Goal: Communication & Community: Answer question/provide support

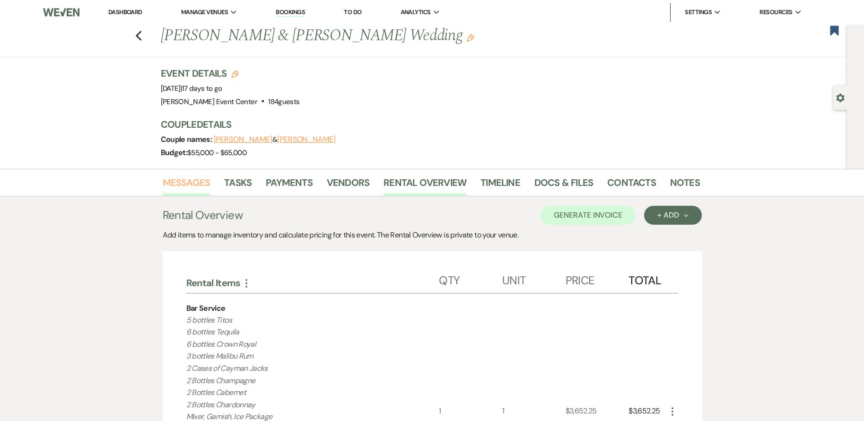
click at [187, 189] on link "Messages" at bounding box center [187, 185] width 48 height 21
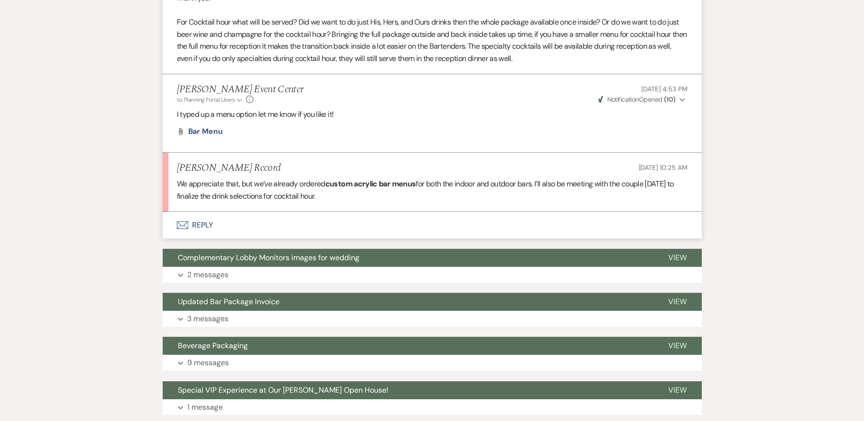
scroll to position [1088, 0]
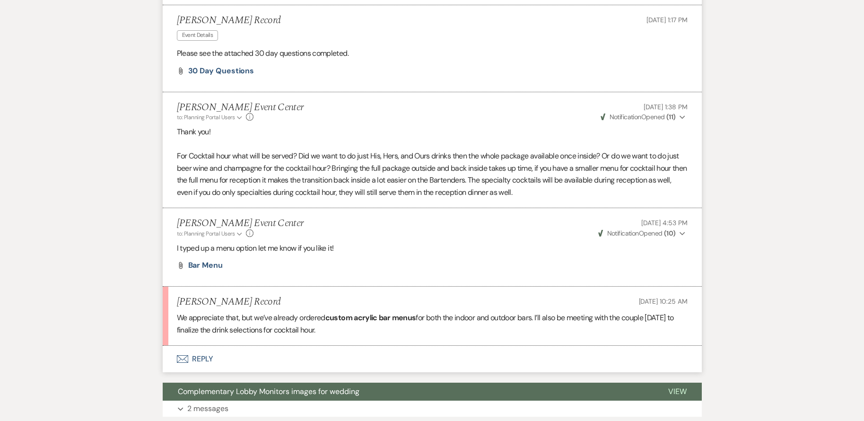
click at [209, 361] on button "Envelope Reply" at bounding box center [432, 359] width 539 height 26
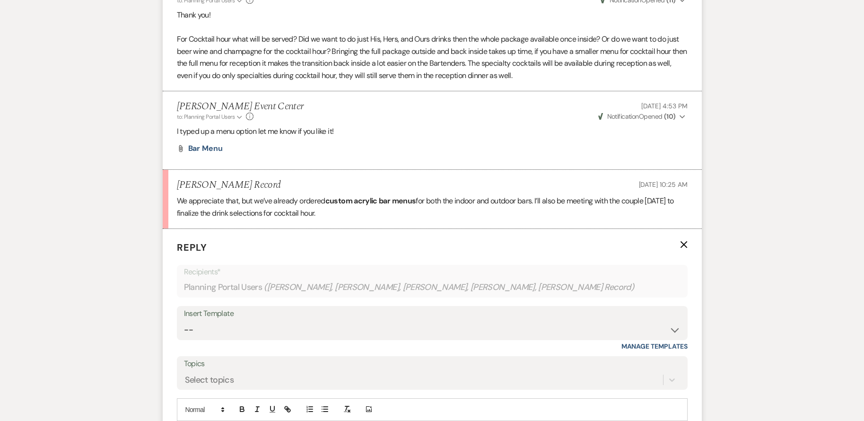
scroll to position [1363, 0]
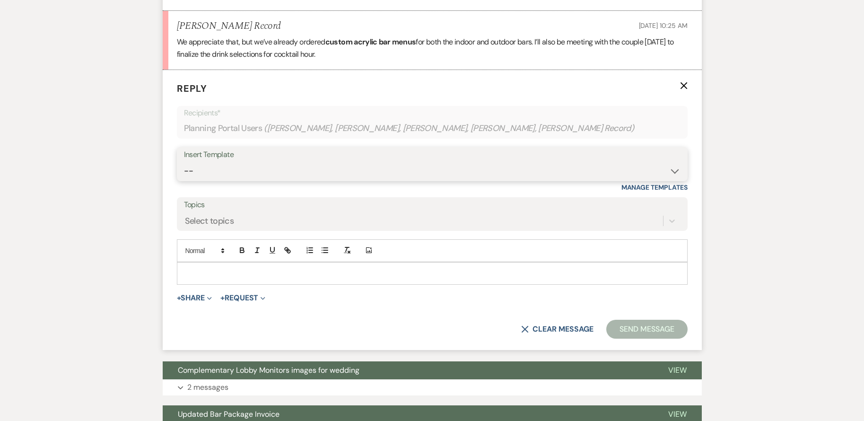
click at [248, 170] on select "-- Weven Planning Portal Introduction (Booked Events) Initial Inquiry Response …" at bounding box center [432, 171] width 496 height 18
click at [252, 163] on select "-- Weven Planning Portal Introduction (Booked Events) Initial Inquiry Response …" at bounding box center [432, 171] width 496 height 18
click at [224, 274] on p at bounding box center [431, 273] width 495 height 10
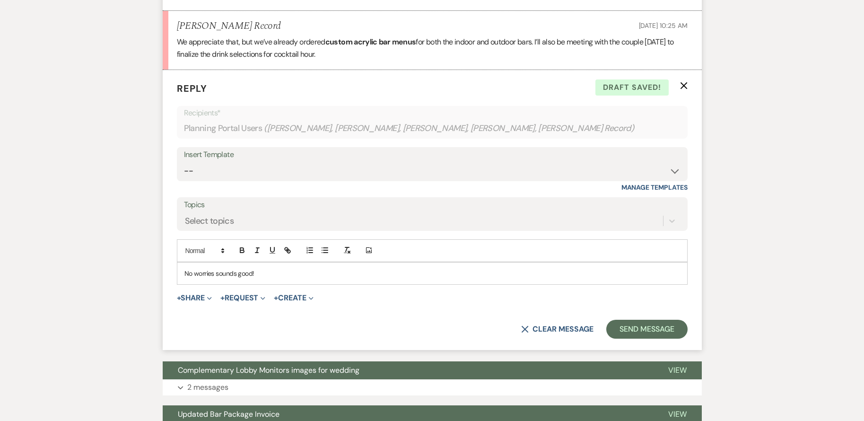
click at [261, 277] on p "No worries sounds good!" at bounding box center [431, 273] width 495 height 10
click at [480, 271] on p "No worries sounds good! Whenever you find out what is to be served at cocktail …" at bounding box center [431, 273] width 495 height 10
drag, startPoint x: 214, startPoint y: 276, endPoint x: 269, endPoint y: 263, distance: 56.2
click at [214, 276] on p "No worries sounds good! Whenever you find out what is to be served at cocktail …" at bounding box center [431, 273] width 495 height 10
click at [472, 273] on p "No worries, sounds good! Whenever you find out what is to be served at cocktail…" at bounding box center [431, 273] width 495 height 10
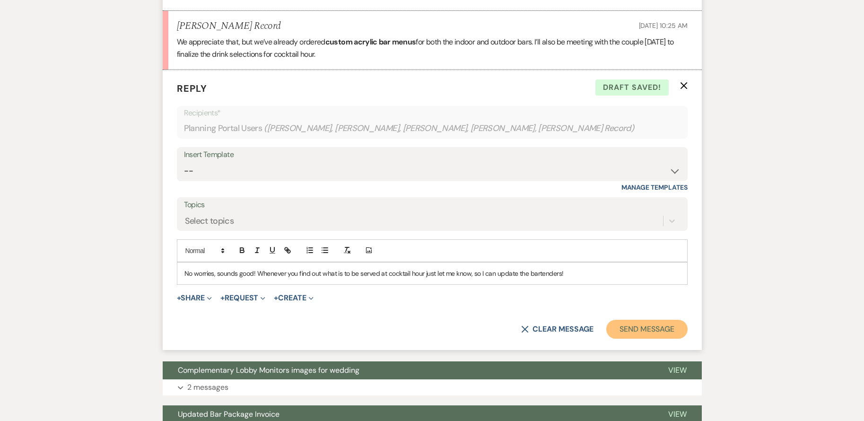
click at [633, 327] on button "Send Message" at bounding box center [646, 329] width 81 height 19
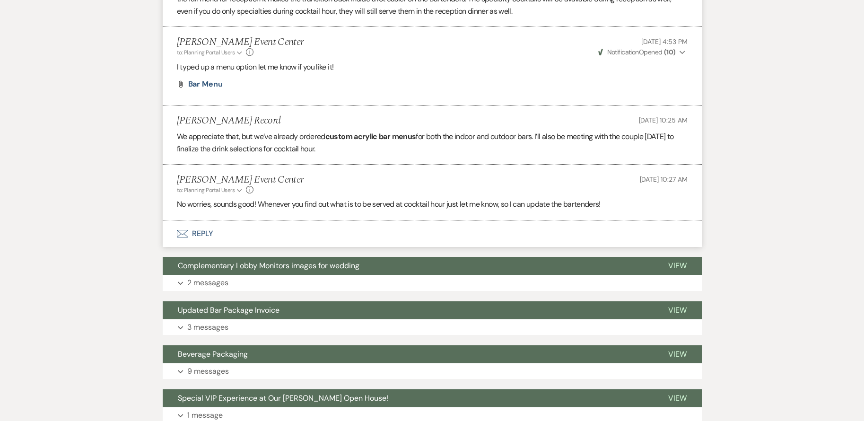
scroll to position [1522, 0]
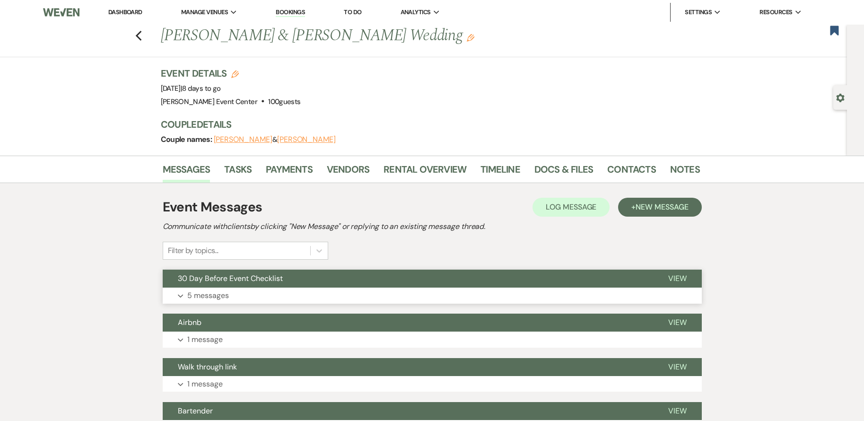
click at [262, 293] on button "Expand 5 messages" at bounding box center [432, 295] width 539 height 16
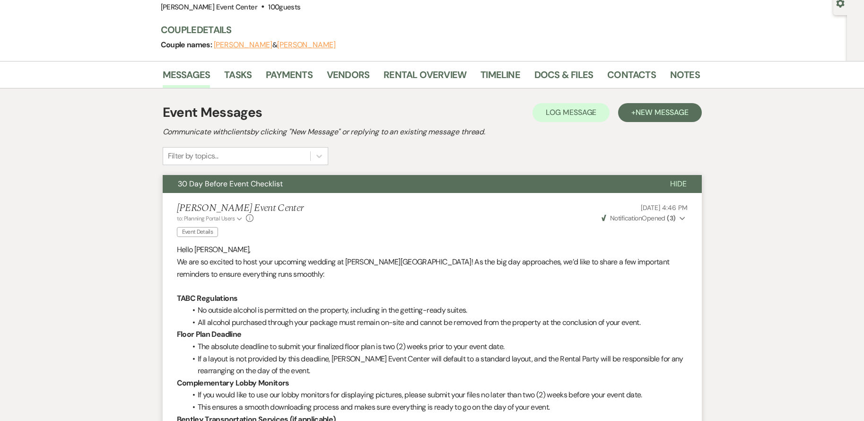
scroll to position [47, 0]
